Goal: Navigation & Orientation: Find specific page/section

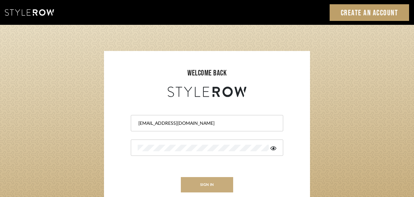
click at [216, 186] on button "sign in" at bounding box center [207, 184] width 52 height 15
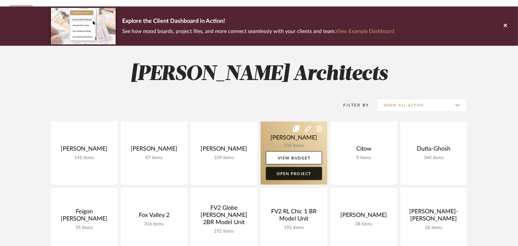
scroll to position [81, 0]
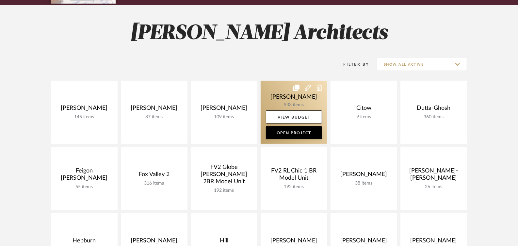
click at [291, 104] on link at bounding box center [294, 112] width 67 height 63
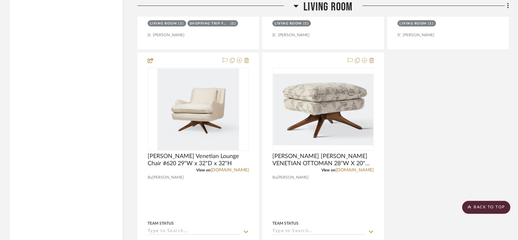
scroll to position [6292, 0]
